Goal: Task Accomplishment & Management: Manage account settings

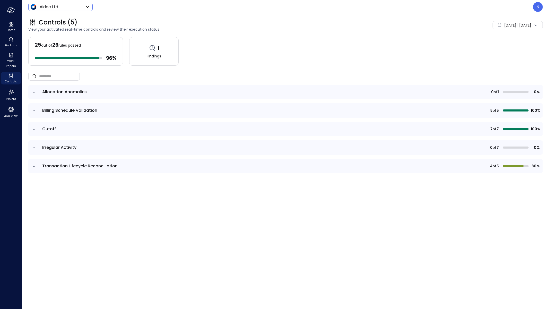
click at [58, 9] on body "Home Findings Work Papers Controls Explore 360 View Aidoc Ltd ****** ​ N Contro…" at bounding box center [274, 154] width 549 height 309
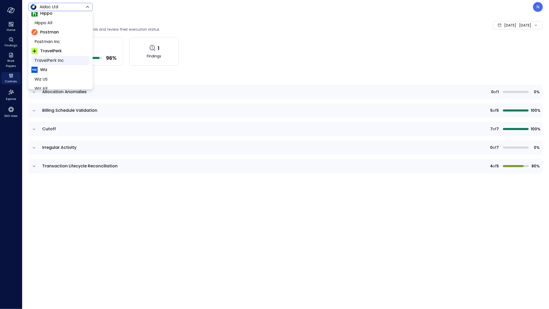
scroll to position [87, 0]
click at [54, 83] on span "Yotpo Inc" at bounding box center [60, 83] width 51 height 6
type input "******"
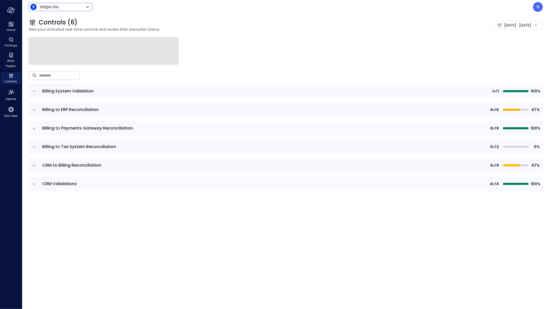
click at [61, 75] on input "text" at bounding box center [59, 76] width 41 height 14
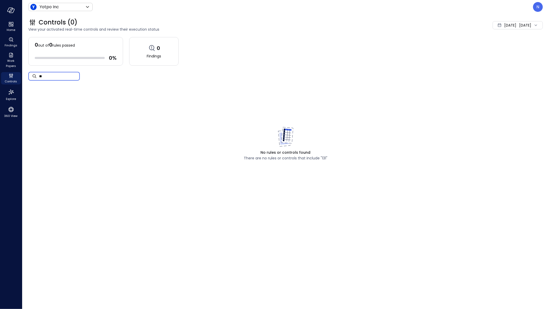
type input "*"
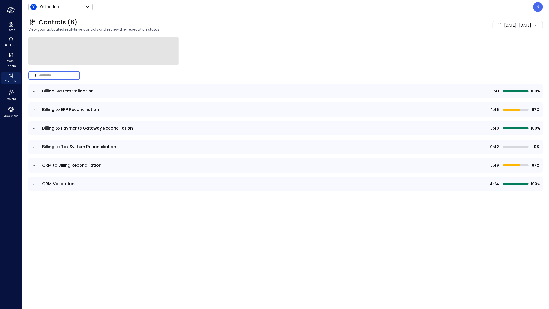
click at [34, 90] on icon "expand row" at bounding box center [33, 91] width 5 height 5
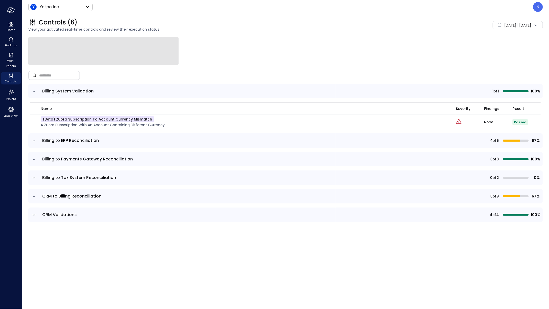
click at [34, 90] on icon "expand row" at bounding box center [33, 91] width 5 height 5
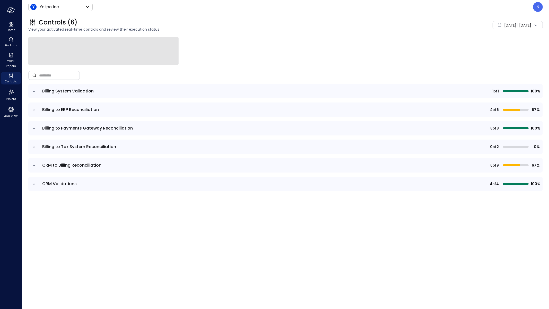
click at [35, 110] on icon "expand row" at bounding box center [33, 109] width 5 height 5
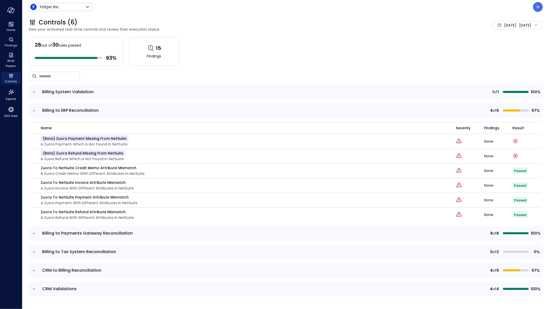
click at [35, 232] on icon "expand row" at bounding box center [33, 233] width 5 height 5
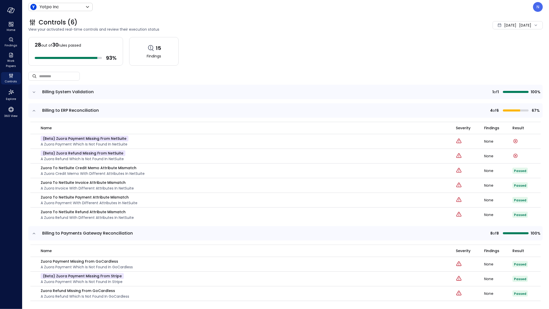
click at [35, 232] on icon "expand row" at bounding box center [33, 233] width 5 height 5
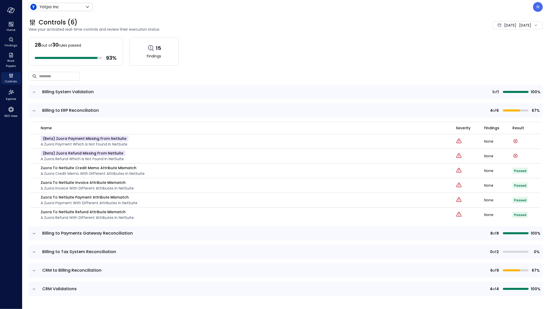
click at [34, 233] on icon "expand row" at bounding box center [34, 233] width 3 height 1
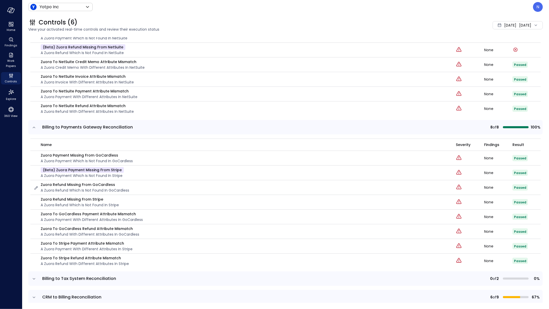
scroll to position [128, 0]
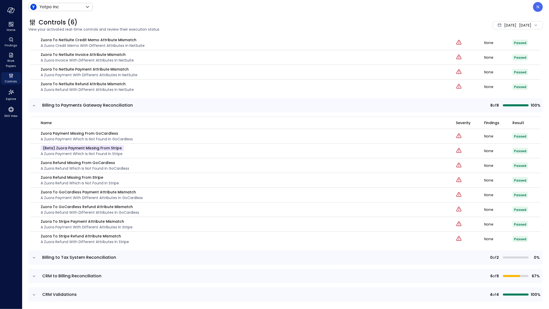
drag, startPoint x: 29, startPoint y: 254, endPoint x: 37, endPoint y: 255, distance: 8.3
click at [29, 254] on td at bounding box center [33, 257] width 11 height 14
click at [36, 255] on icon "expand row" at bounding box center [33, 257] width 5 height 5
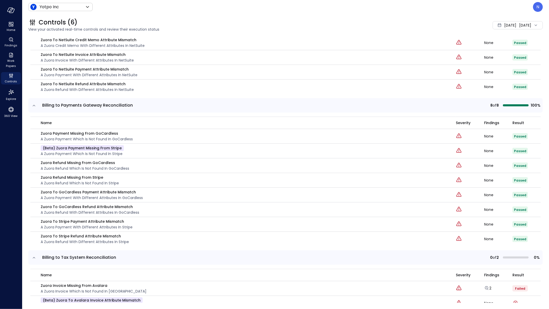
scroll to position [174, 0]
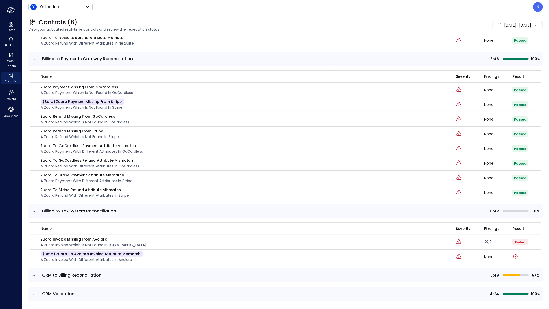
click at [29, 270] on td at bounding box center [33, 275] width 11 height 14
click at [35, 273] on icon "expand row" at bounding box center [33, 275] width 5 height 5
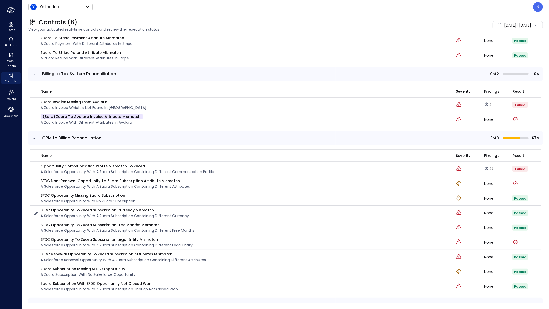
scroll to position [322, 0]
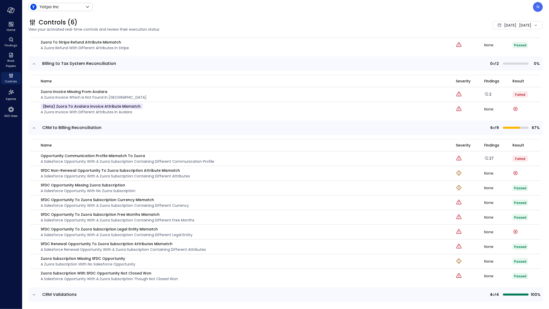
click at [31, 292] on icon "expand row" at bounding box center [33, 294] width 5 height 5
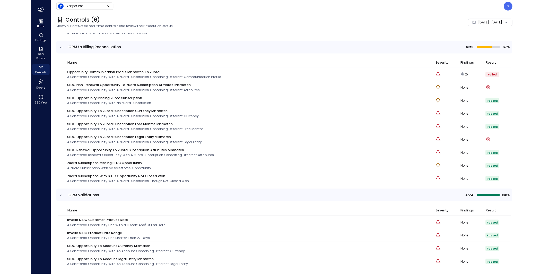
scroll to position [0, 0]
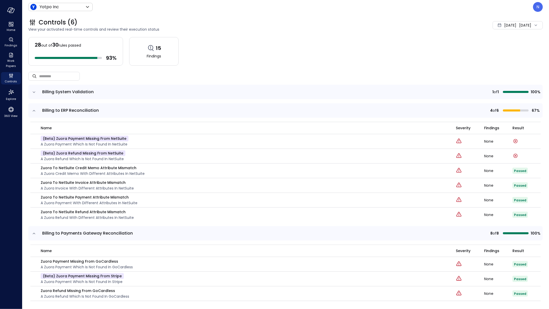
click at [35, 92] on icon "expand row" at bounding box center [33, 92] width 5 height 5
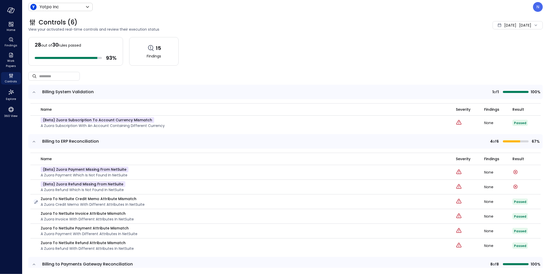
click at [36, 201] on icon "button" at bounding box center [35, 202] width 5 height 5
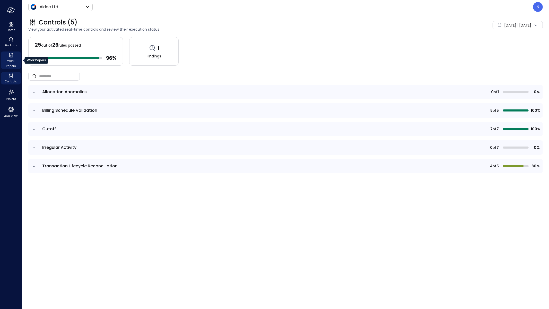
click at [11, 68] on span "Work Papers" at bounding box center [11, 63] width 16 height 10
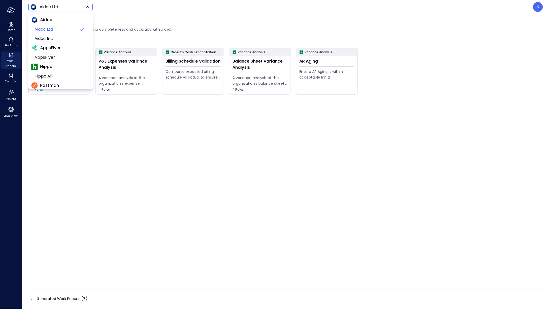
click at [58, 4] on body "Home Findings Work Papers Controls Explore 360 View Aidoc Ltd ****** ​ N Work P…" at bounding box center [274, 154] width 549 height 309
click at [62, 42] on span "Wiz US" at bounding box center [60, 45] width 51 height 6
type input "******"
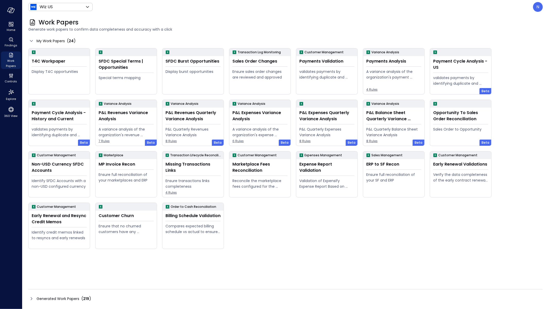
click at [32, 300] on icon at bounding box center [31, 299] width 6 height 6
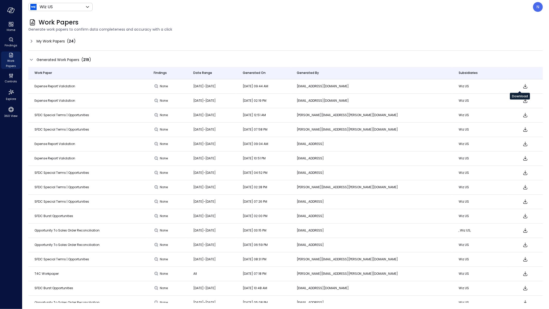
click at [523, 87] on icon "Download" at bounding box center [526, 86] width 6 height 6
